Goal: Transaction & Acquisition: Purchase product/service

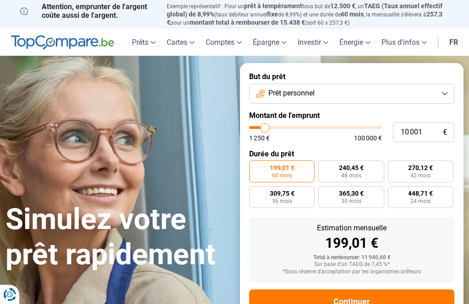
click at [450, 87] on button "Prêt personnel" at bounding box center [351, 94] width 205 height 20
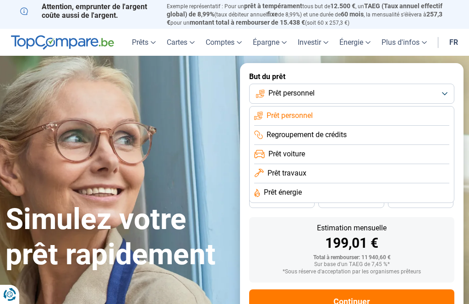
click at [300, 114] on span "Prêt personnel" at bounding box center [289, 116] width 46 height 10
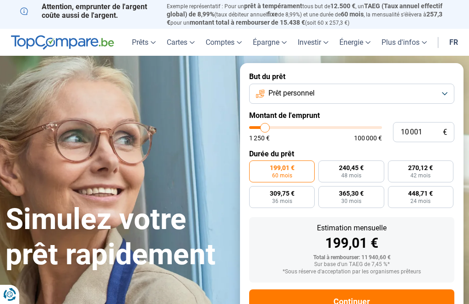
type input "10000"
radio input "true"
click at [297, 113] on label "Montant de l'emprunt" at bounding box center [351, 115] width 205 height 9
click at [298, 116] on label "Montant de l'emprunt" at bounding box center [351, 115] width 205 height 9
type input "7 750"
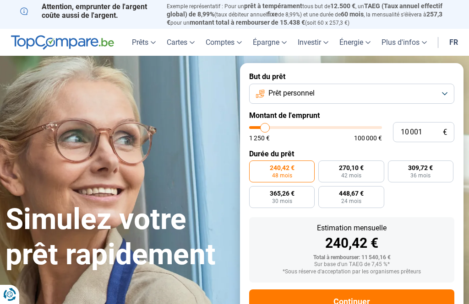
type input "7750"
type input "7 500"
type input "7500"
type input "7 000"
type input "7000"
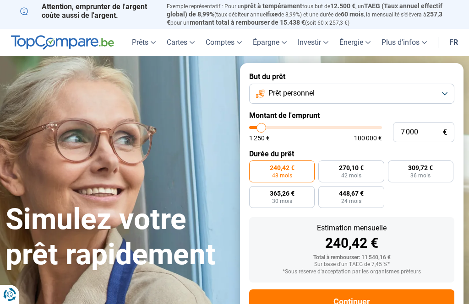
type input "6 750"
type input "6750"
type input "6 250"
type input "6250"
type input "6 000"
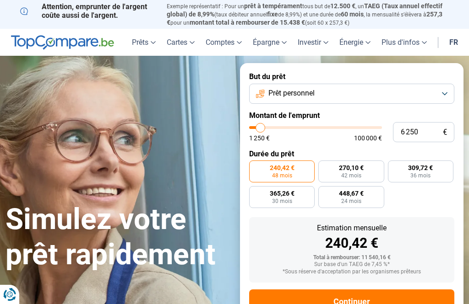
type input "6000"
type input "5 500"
type input "5500"
type input "5 250"
type input "5250"
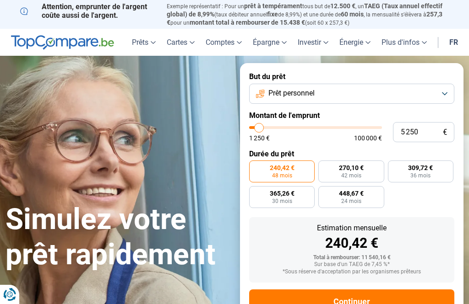
type input "4 750"
type input "4750"
type input "4 000"
type input "4000"
type input "3 750"
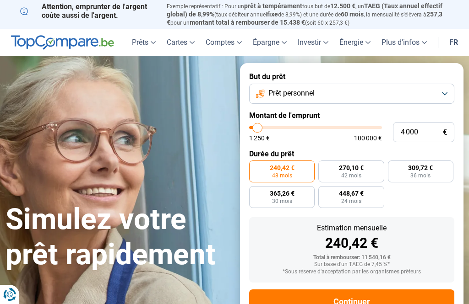
type input "3750"
type input "3 250"
type input "3250"
type input "3 000"
type input "3000"
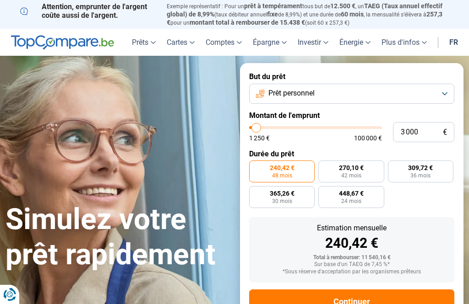
type input "2 500"
type input "2500"
type input "2 250"
type input "2250"
type input "1 750"
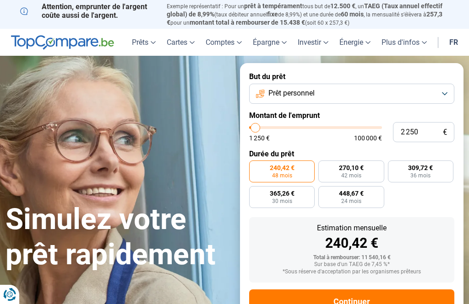
type input "1750"
type input "1 500"
type input "1500"
type input "1 250"
type input "1250"
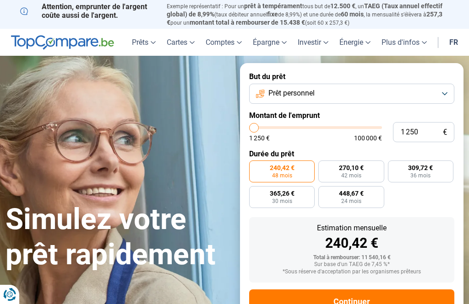
radio input "true"
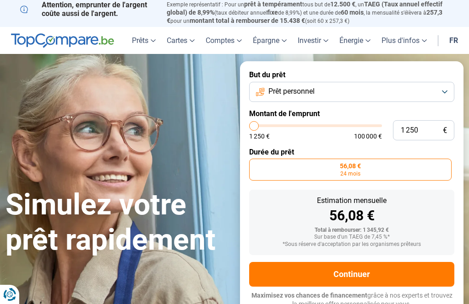
scroll to position [3, 0]
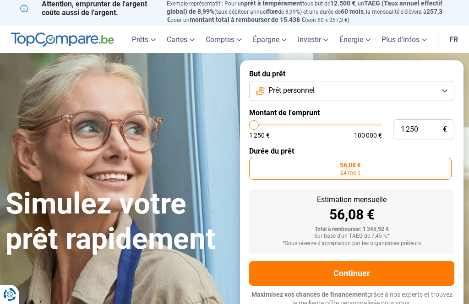
type input "2 500"
type input "2500"
type input "3 750"
type input "3750"
type input "4 750"
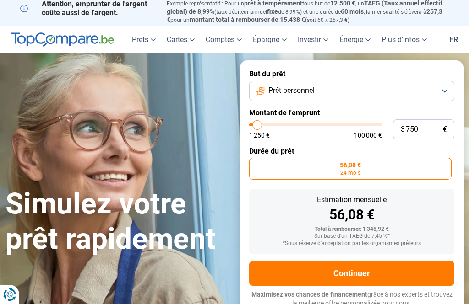
type input "4750"
type input "6 250"
type input "6250"
type input "7 750"
type input "7750"
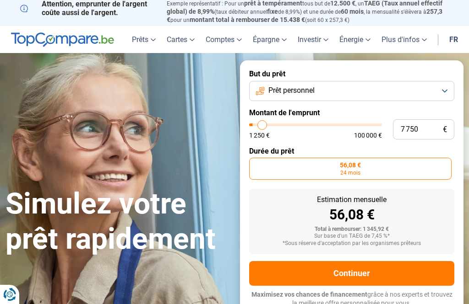
type input "9 250"
type input "9250"
type input "11 000"
type input "11000"
type input "12 500"
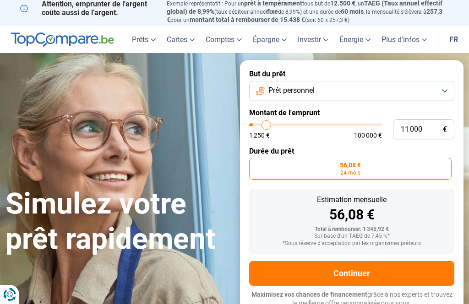
type input "12500"
type input "14 000"
type input "14000"
type input "15 500"
type input "15500"
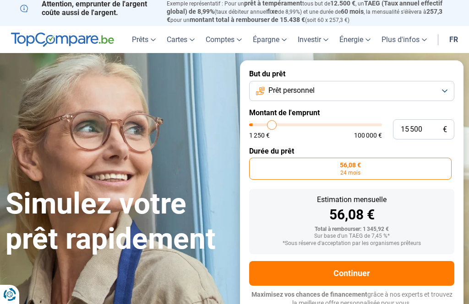
type input "16 750"
type input "16750"
type input "17 750"
type input "17750"
type input "18 500"
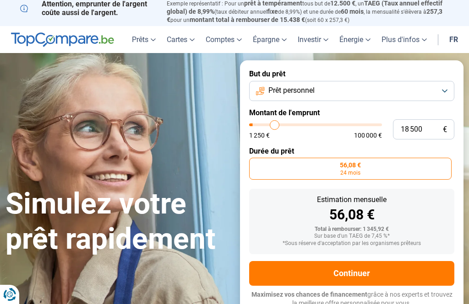
type input "18500"
type input "18 750"
type input "18750"
type input "19 250"
type input "19250"
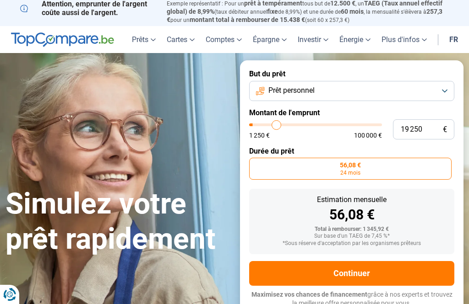
type input "19 500"
type input "19500"
type input "20 000"
type input "20000"
type input "20 250"
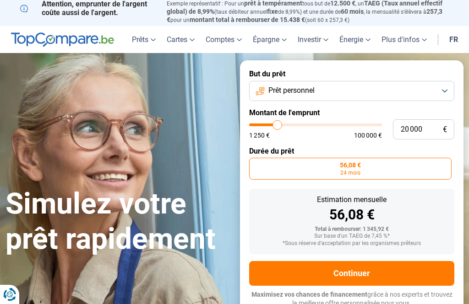
type input "20250"
type input "20 750"
type input "20750"
type input "21 000"
type input "21000"
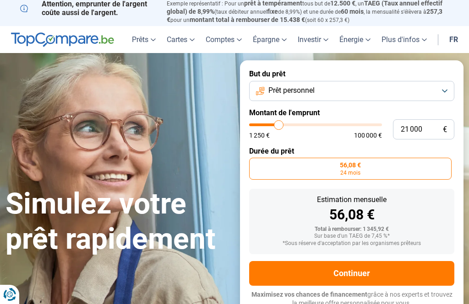
type input "21 500"
type input "21500"
type input "21 750"
type input "21750"
type input "22 250"
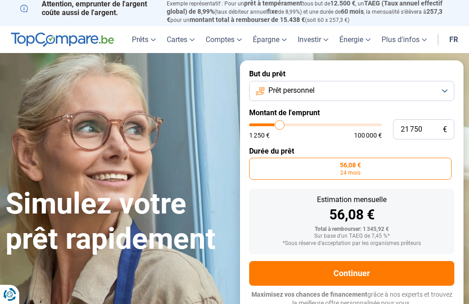
type input "22250"
type input "22 500"
type input "22500"
type input "23 000"
type input "23000"
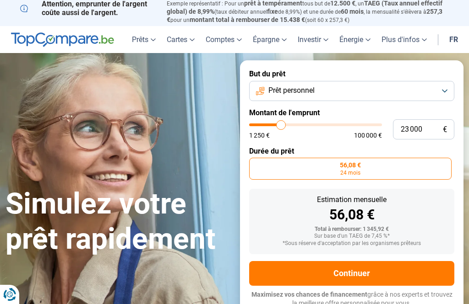
type input "23 250"
type input "23250"
type input "23 750"
type input "23750"
type input "24 000"
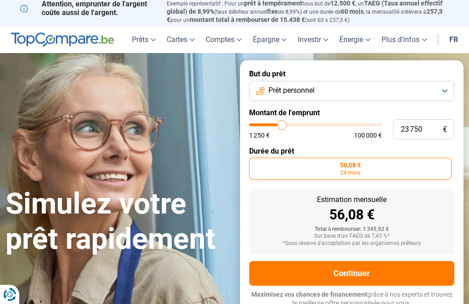
type input "24000"
type input "24 500"
type input "24500"
radio input "false"
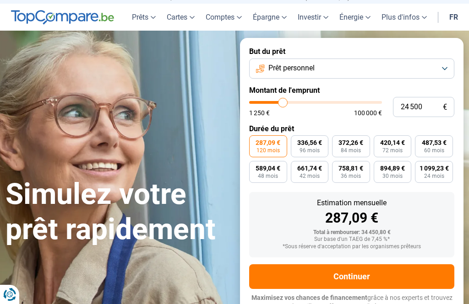
scroll to position [28, 0]
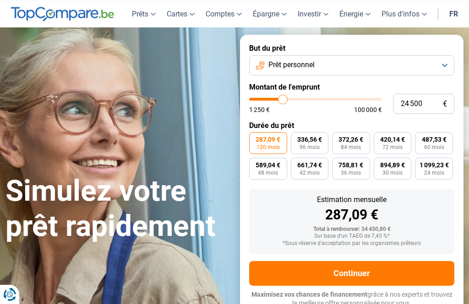
click at [268, 108] on span "1 250 €" at bounding box center [259, 110] width 21 height 6
type input "24 000"
type input "24000"
type input "23 250"
type input "23250"
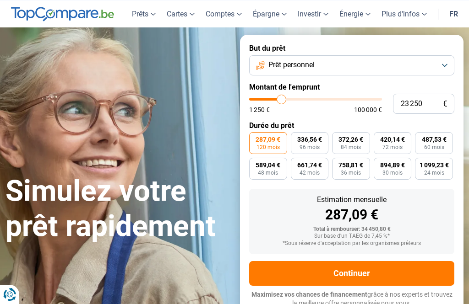
type input "22 500"
type input "22500"
type input "21 750"
type input "21750"
type input "20 750"
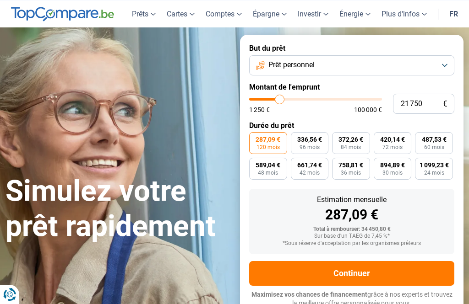
type input "20750"
type input "19 500"
type input "19500"
type input "18 750"
type input "18750"
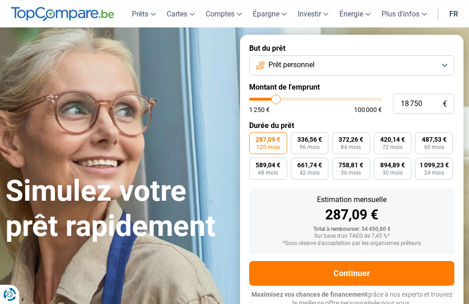
type input "18 250"
type input "18250"
type input "17 500"
type input "17500"
type input "16 250"
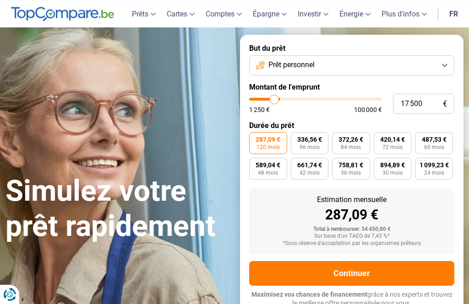
type input "16250"
type input "16 000"
type input "16000"
type input "15 250"
type input "15250"
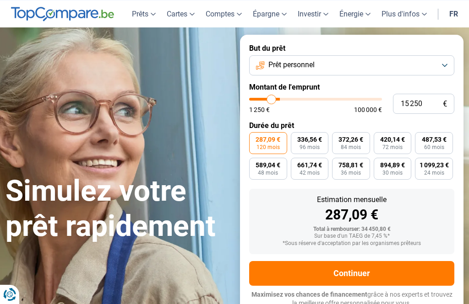
type input "14 750"
type input "14750"
type input "14 000"
type input "14000"
type input "13 750"
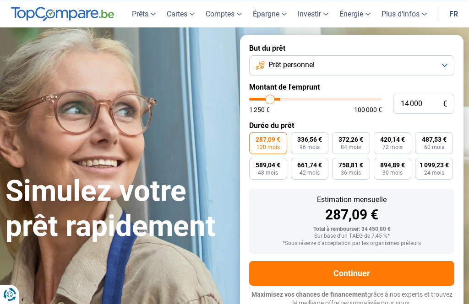
type input "13750"
type input "13 250"
type input "13250"
type input "13 000"
type input "13000"
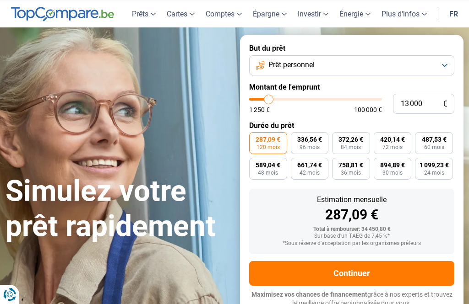
type input "12 500"
type input "12500"
type input "12 250"
type input "12250"
type input "11 750"
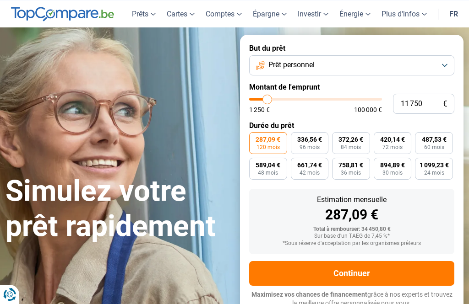
type input "11750"
radio input "true"
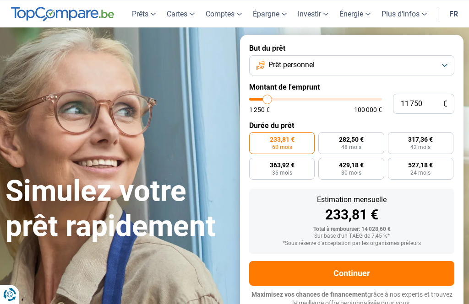
type input "12 500"
type input "12500"
type input "11 750"
type input "11750"
type input "10 250"
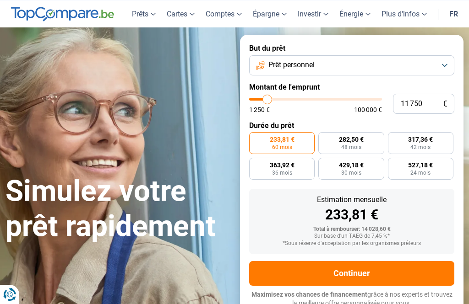
type input "10250"
type input "9 000"
type input "9000"
type input "7 500"
type input "7500"
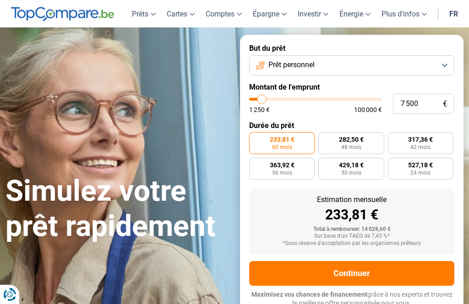
type input "5 500"
type input "5500"
type input "4 000"
type input "4000"
type input "3 000"
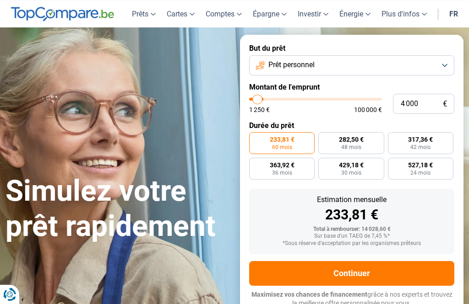
type input "3000"
type input "1 750"
type input "1750"
type input "1 250"
type input "1250"
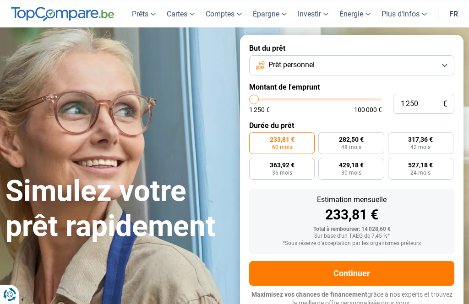
radio input "true"
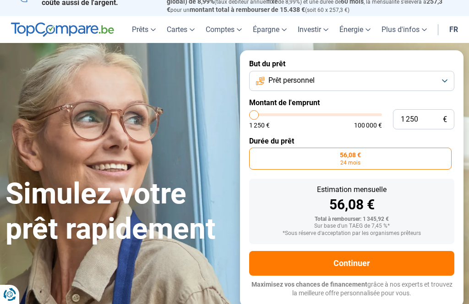
scroll to position [3, 0]
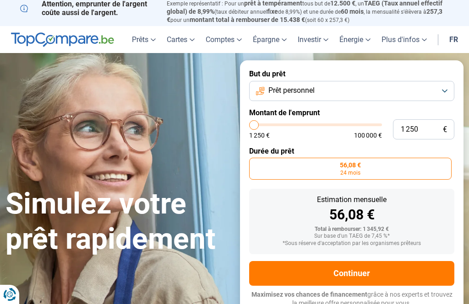
click at [262, 97] on button "Prêt personnel" at bounding box center [351, 91] width 205 height 20
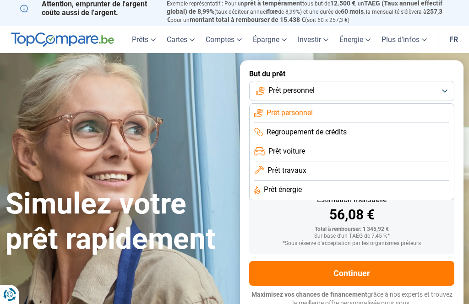
click at [323, 113] on li "Prêt personnel" at bounding box center [351, 113] width 195 height 19
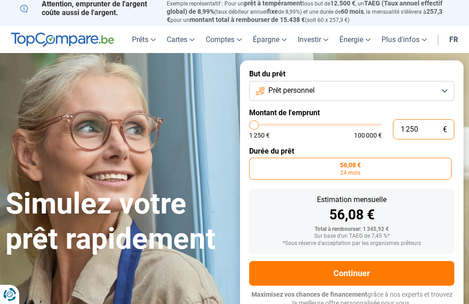
click at [409, 128] on input "1 250" at bounding box center [423, 129] width 61 height 20
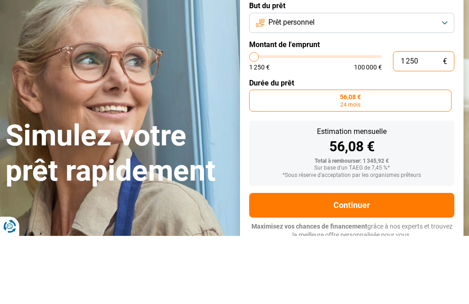
type input "125"
type input "1250"
type input "12"
type input "1250"
type input "1"
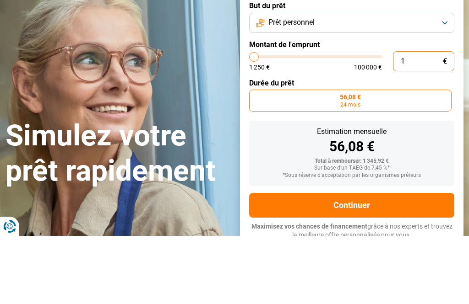
type input "1250"
type input "0"
type input "1250"
type input "1 250"
type input "1250"
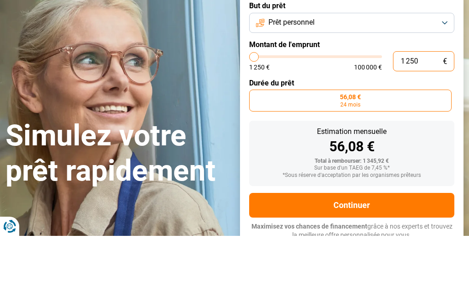
type input "12 506"
type input "12500"
type input "125 060"
type input "100000"
type input "100 000"
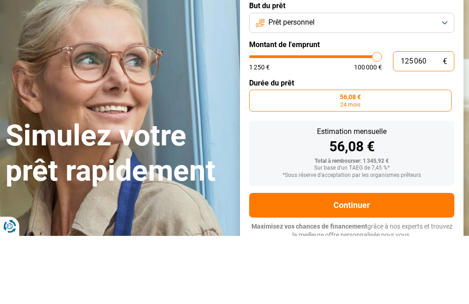
type input "100000"
radio input "false"
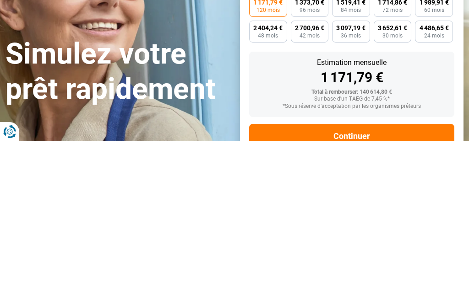
type input "10 000"
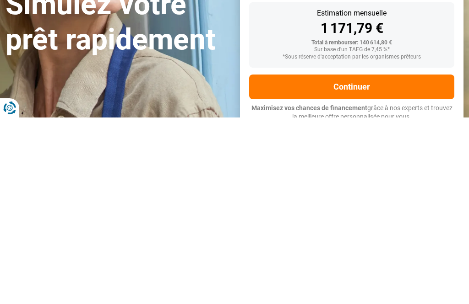
type input "10000"
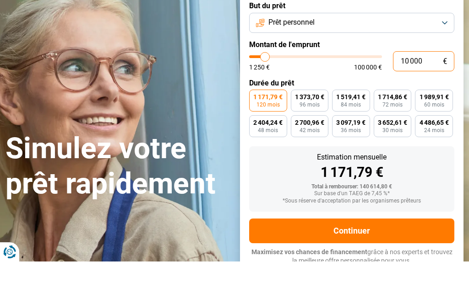
type input "1 000"
type input "1250"
type input "100"
type input "1250"
type input "10"
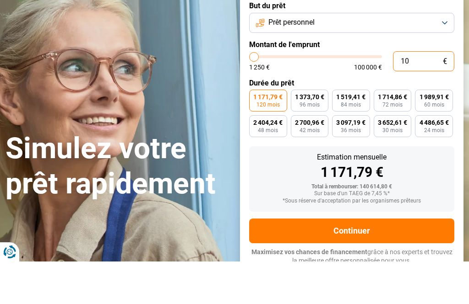
type input "1250"
type input "1"
type input "1250"
type input "0"
type input "1250"
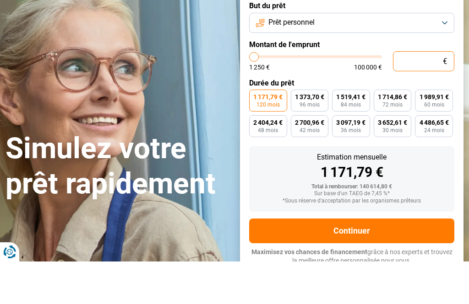
type input "1 250"
type input "1250"
radio input "true"
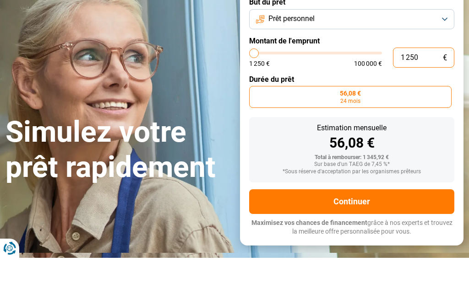
type input "1 750"
type input "1750"
type input "1 250"
type input "1250"
type input "4 000"
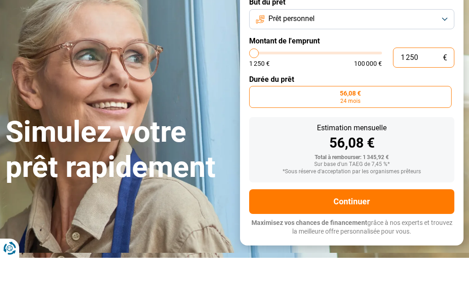
type input "4000"
type input "5 250"
type input "5250"
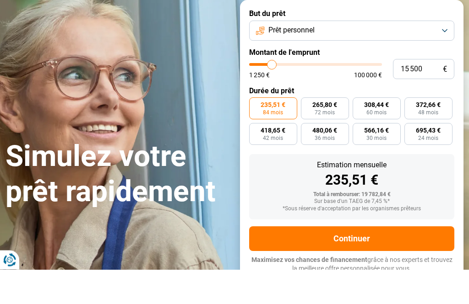
click at [262, 55] on form "But du prêt Prêt personnel Montant de l'emprunt 15 500 € 1 250 € 100 000 € Duré…" at bounding box center [351, 176] width 223 height 282
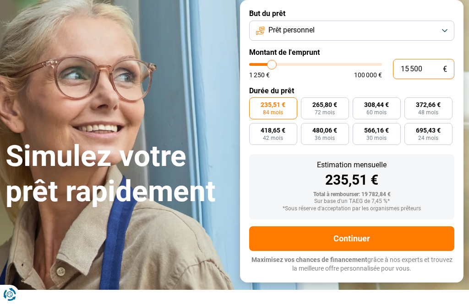
click at [423, 68] on input "15 500" at bounding box center [423, 69] width 61 height 20
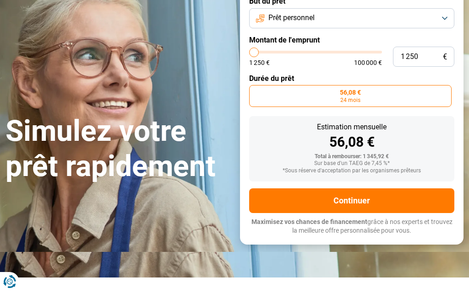
click at [247, 47] on form "But du prêt Prêt personnel Montant de l'emprunt 1 250 € 1 250 € 100 000 € Durée…" at bounding box center [351, 128] width 223 height 257
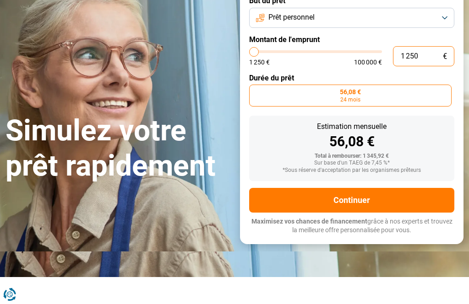
click at [423, 52] on input "1 250" at bounding box center [423, 56] width 61 height 20
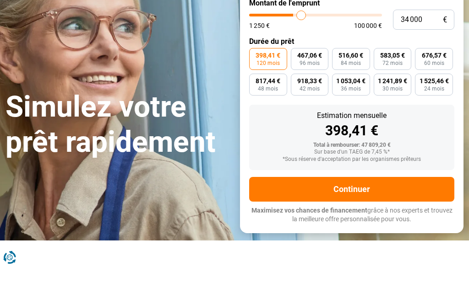
click at [301, 51] on input "range" at bounding box center [315, 52] width 133 height 3
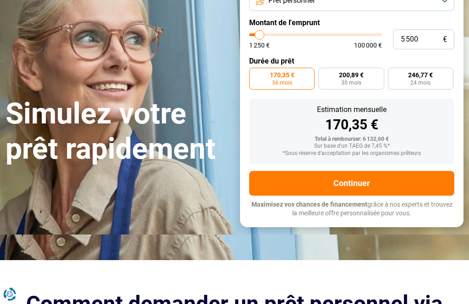
scroll to position [93, 0]
click at [357, 181] on button "Continuer" at bounding box center [351, 183] width 205 height 25
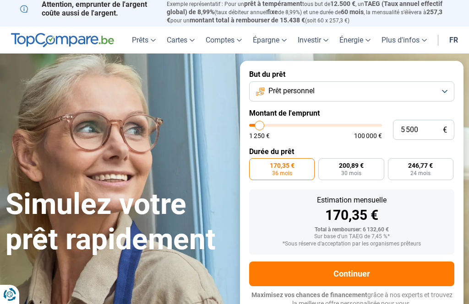
scroll to position [0, 0]
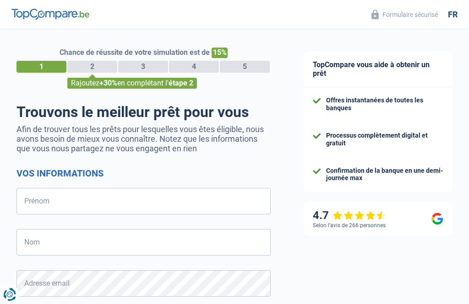
select select "32"
